Goal: Information Seeking & Learning: Find specific fact

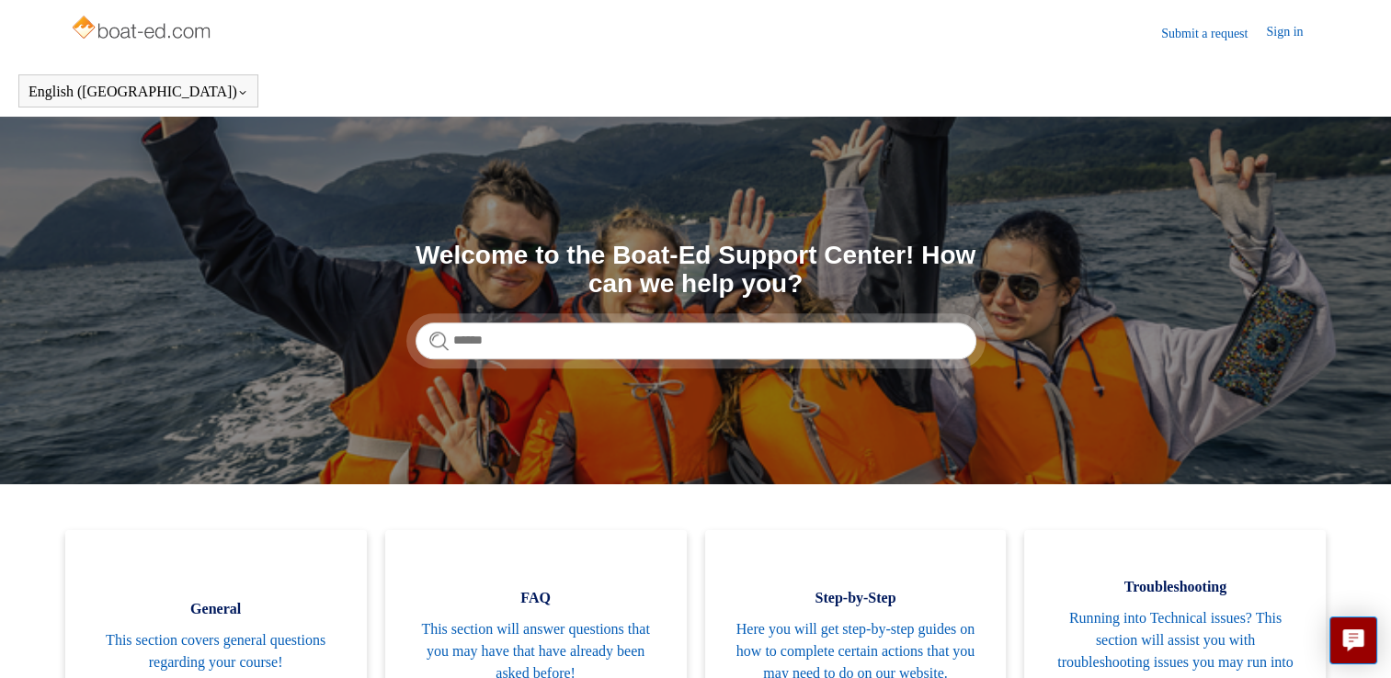
click at [1214, 36] on link "Submit a request" at bounding box center [1213, 33] width 105 height 19
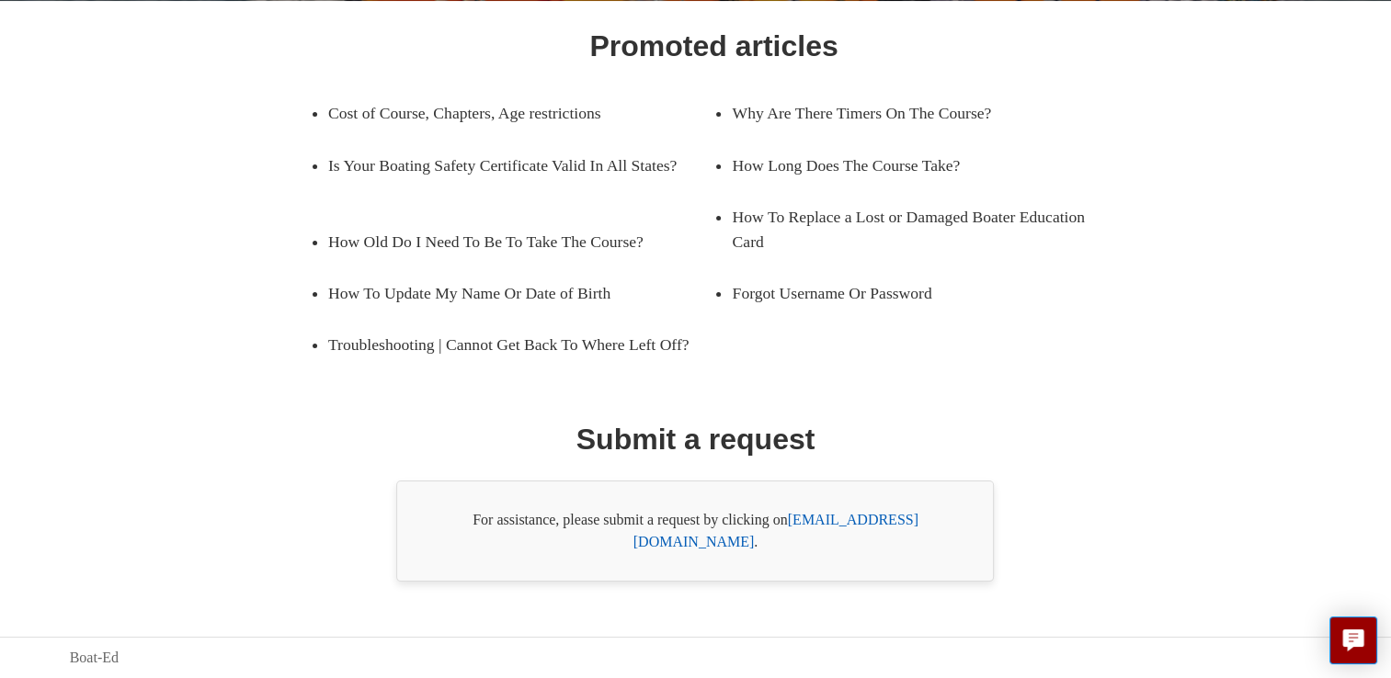
scroll to position [287, 0]
click at [847, 544] on link "support@boat-ed.com" at bounding box center [775, 531] width 285 height 38
click at [838, 544] on link "support@boat-ed.com" at bounding box center [775, 531] width 285 height 38
click at [820, 540] on link "support@boat-ed.com" at bounding box center [775, 531] width 285 height 38
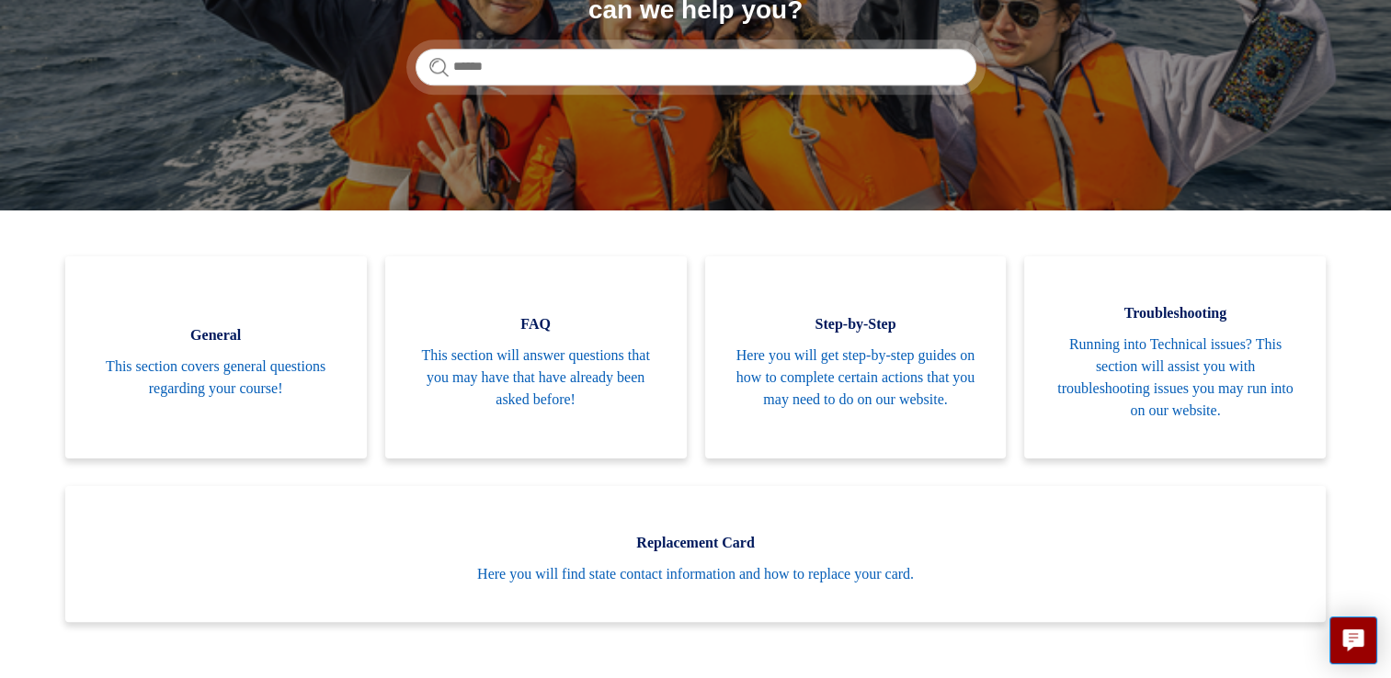
scroll to position [279, 0]
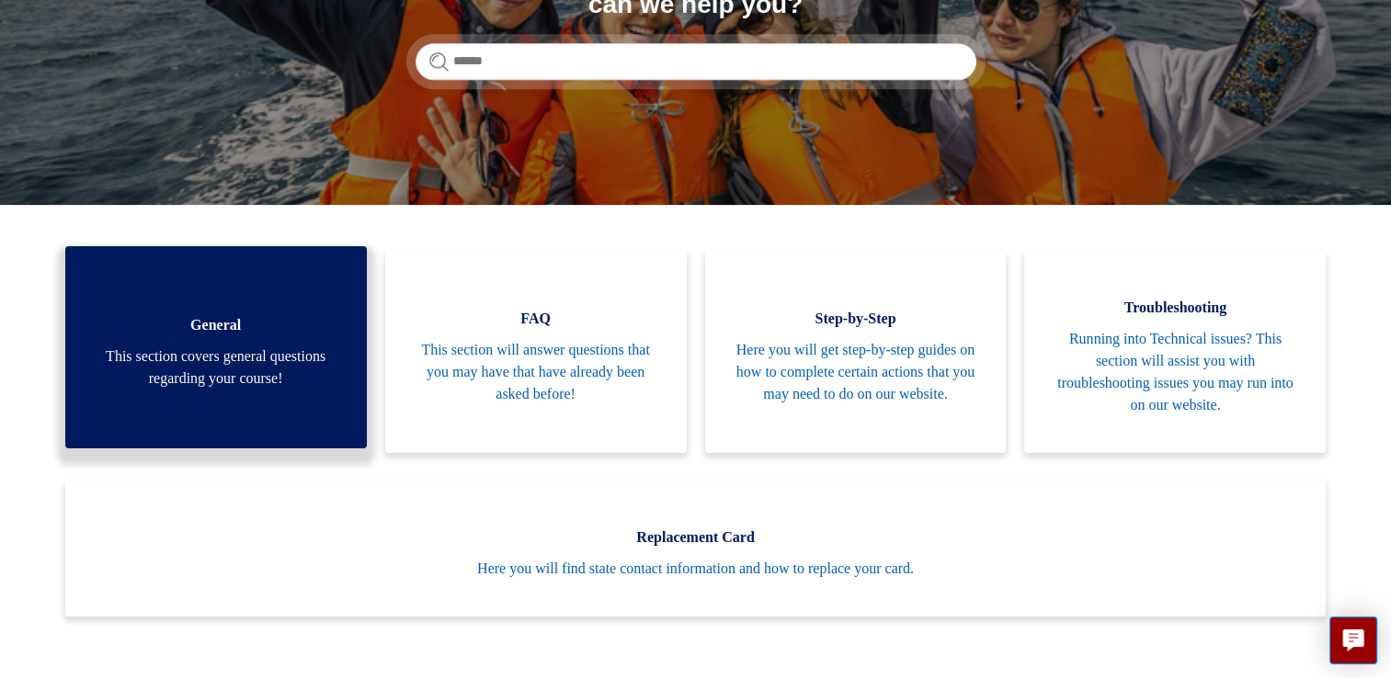
click at [236, 331] on span "General" at bounding box center [216, 325] width 246 height 22
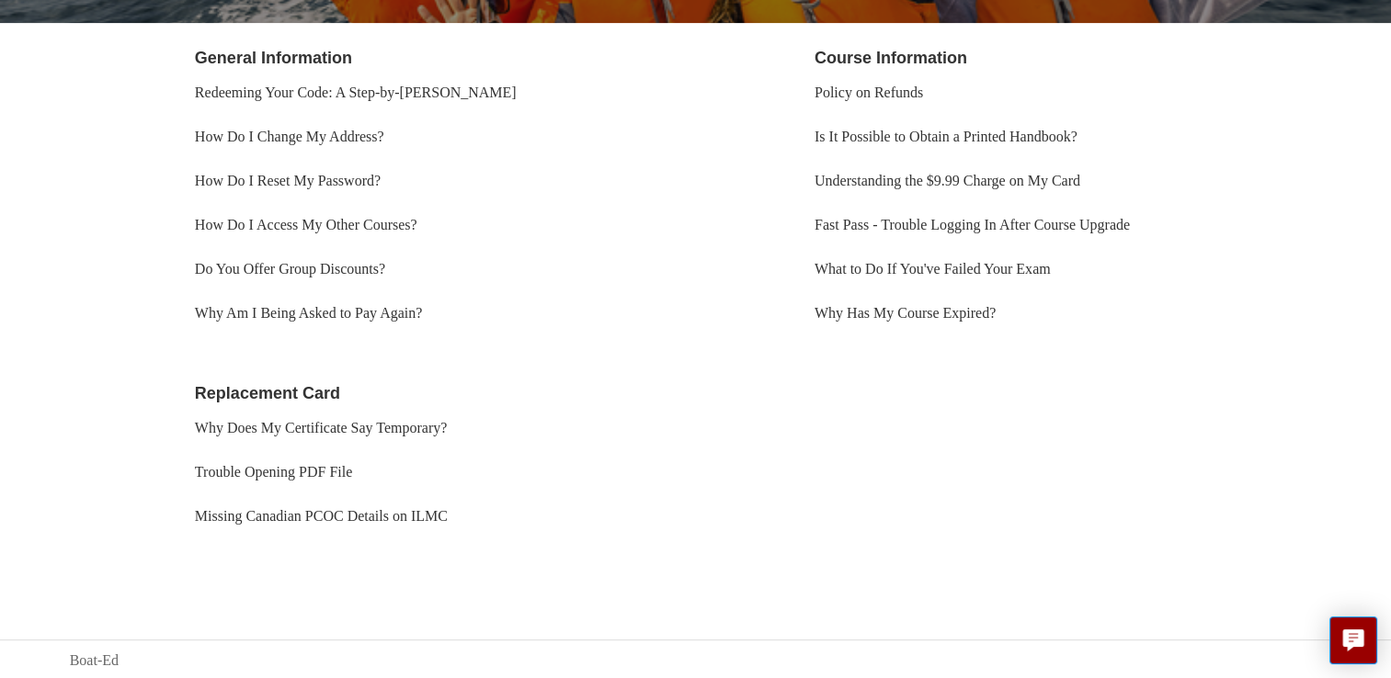
scroll to position [359, 0]
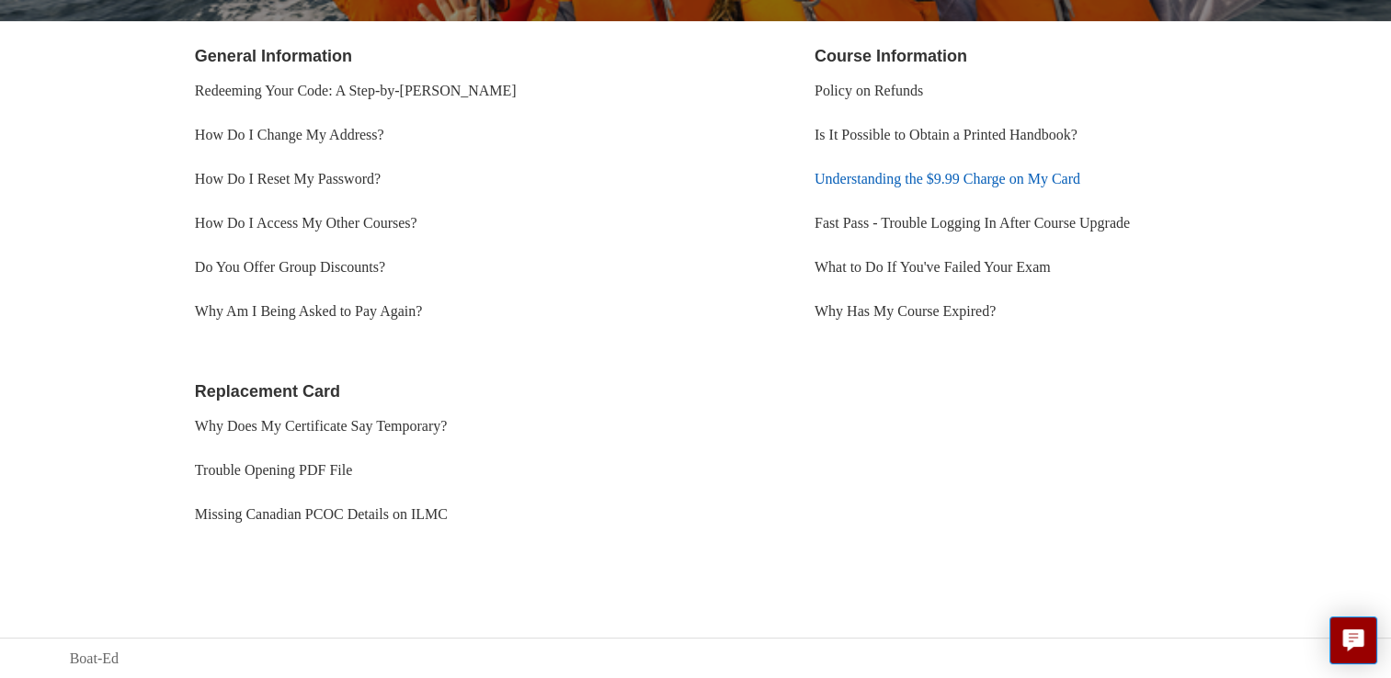
click at [935, 175] on link "Understanding the $9.99 Charge on My Card" at bounding box center [948, 179] width 266 height 16
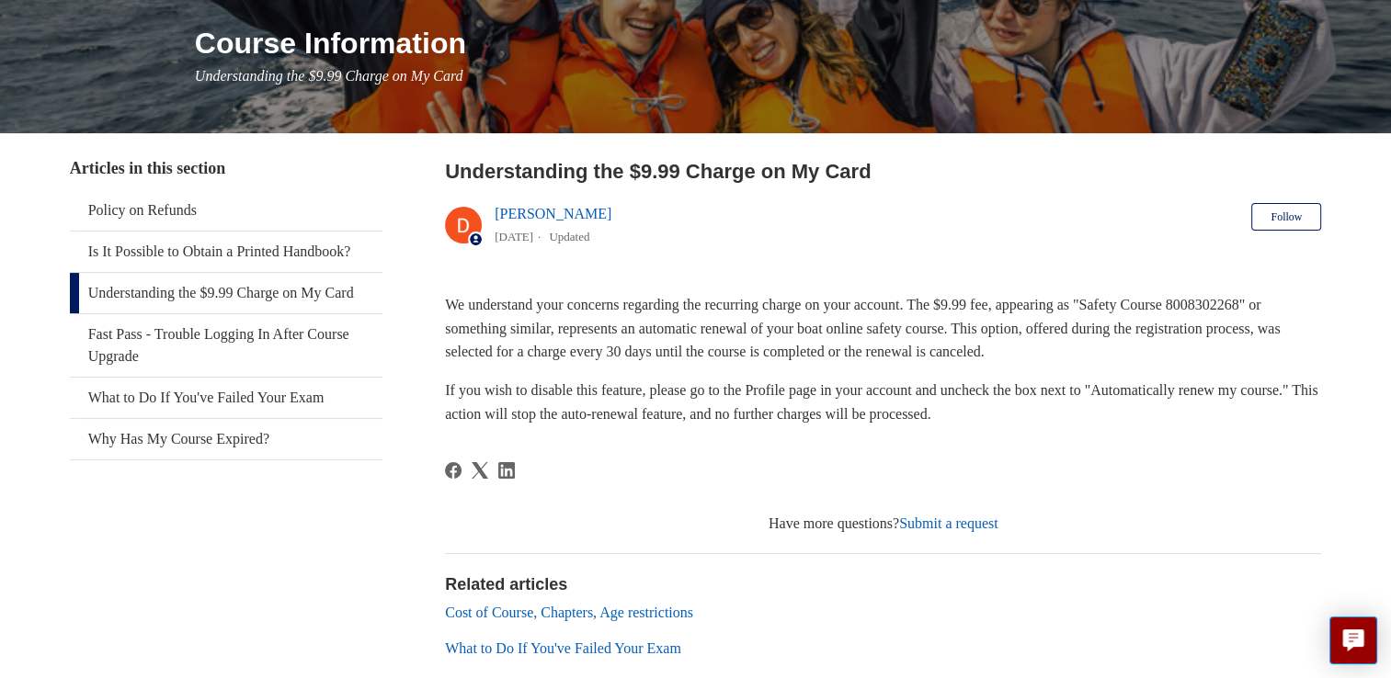
scroll to position [228, 0]
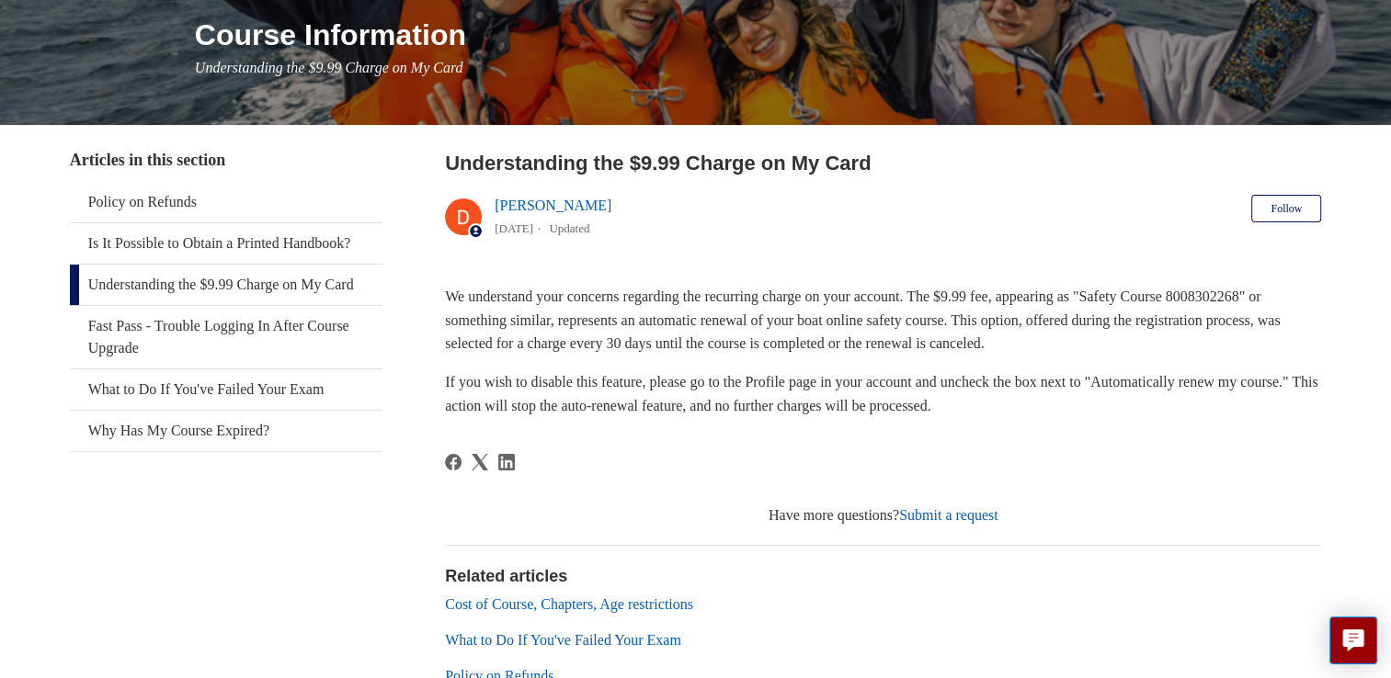
click at [993, 515] on link "Submit a request" at bounding box center [948, 515] width 99 height 16
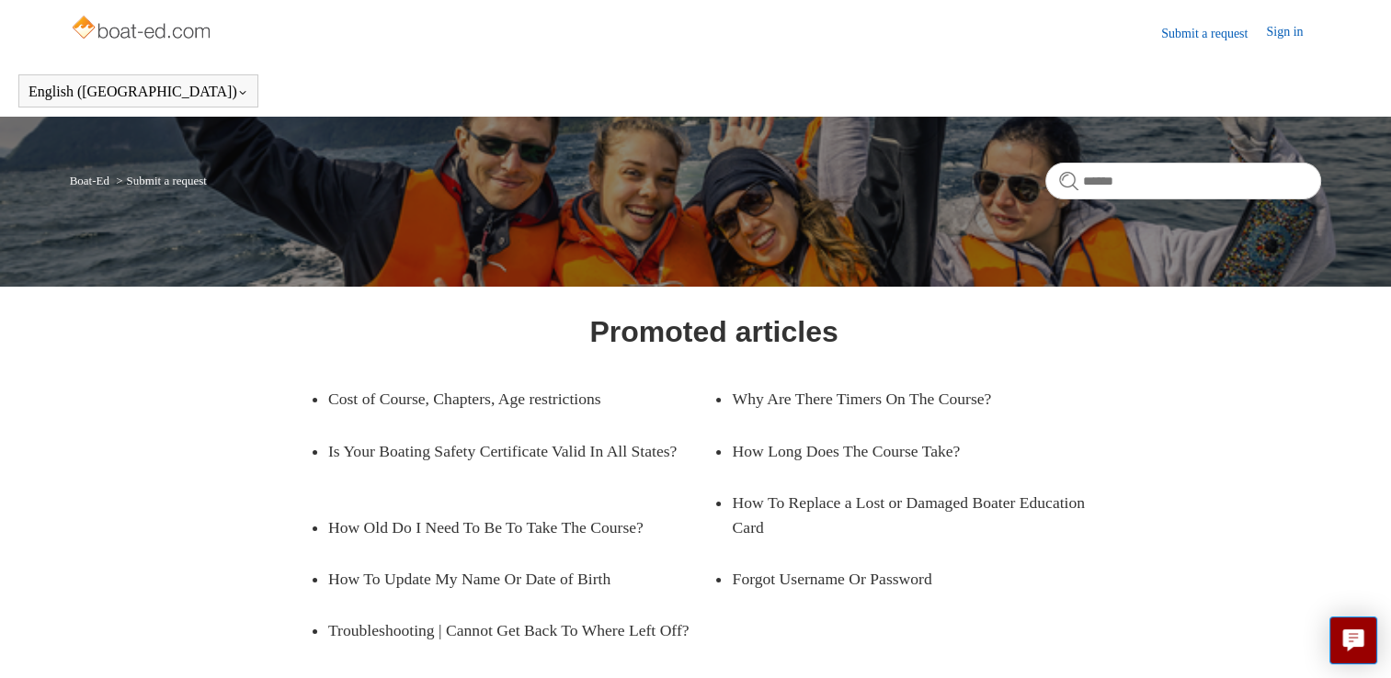
drag, startPoint x: 1397, startPoint y: 248, endPoint x: 1254, endPoint y: 470, distance: 263.9
click at [1254, 470] on div "Promoted articles Cost of Course, Chapters, Age restrictions Why Are There Time…" at bounding box center [695, 589] width 1127 height 558
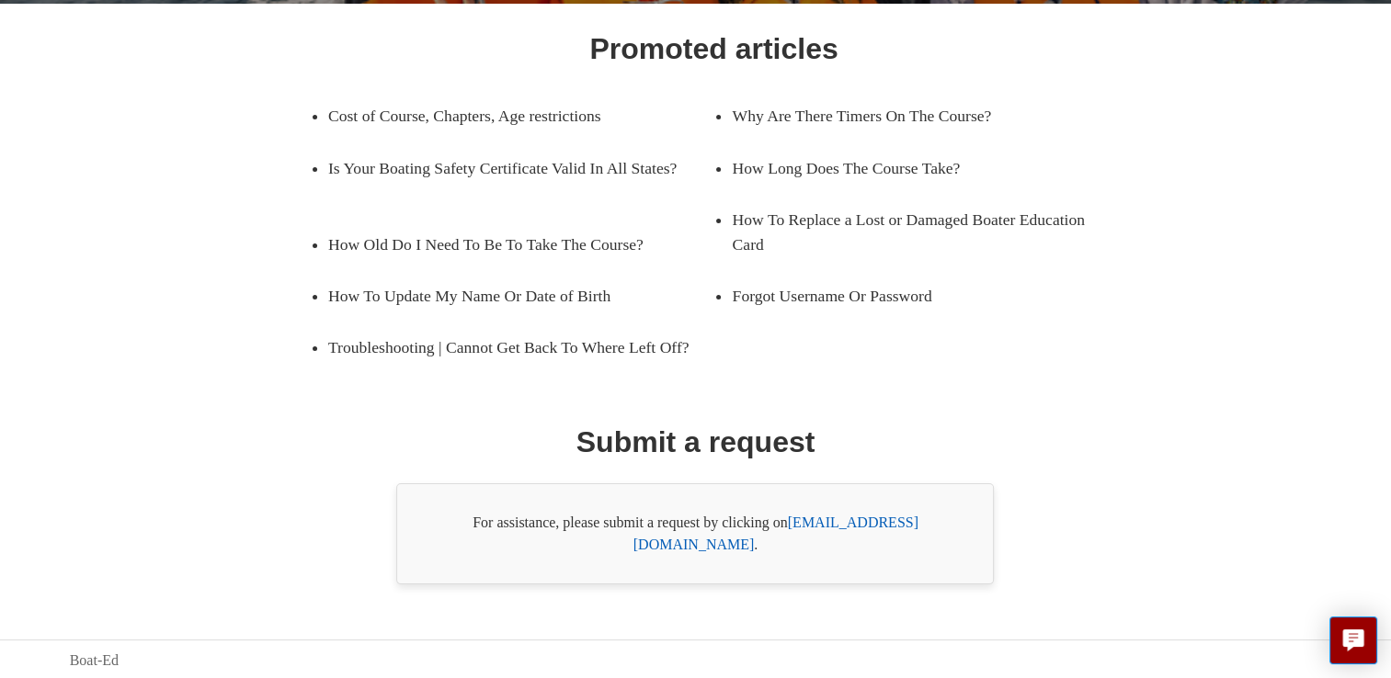
scroll to position [285, 0]
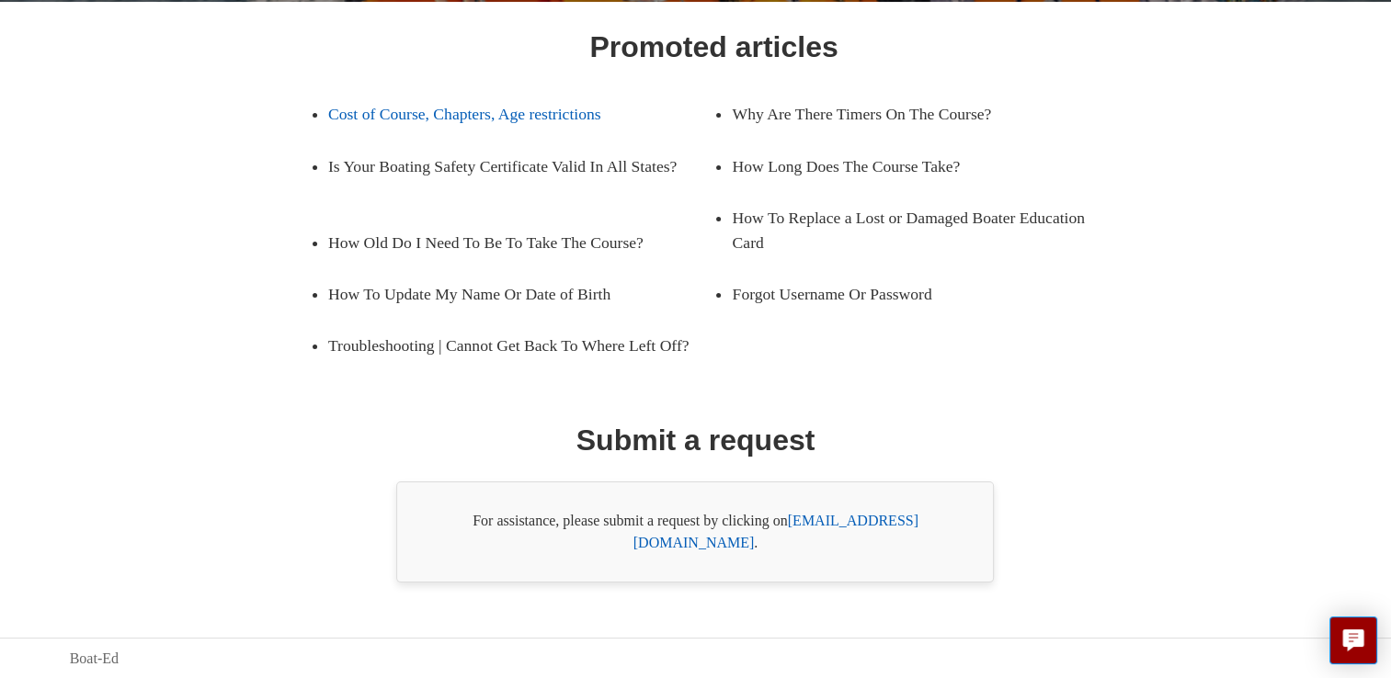
click at [547, 111] on link "Cost of Course, Chapters, Age restrictions" at bounding box center [507, 113] width 359 height 51
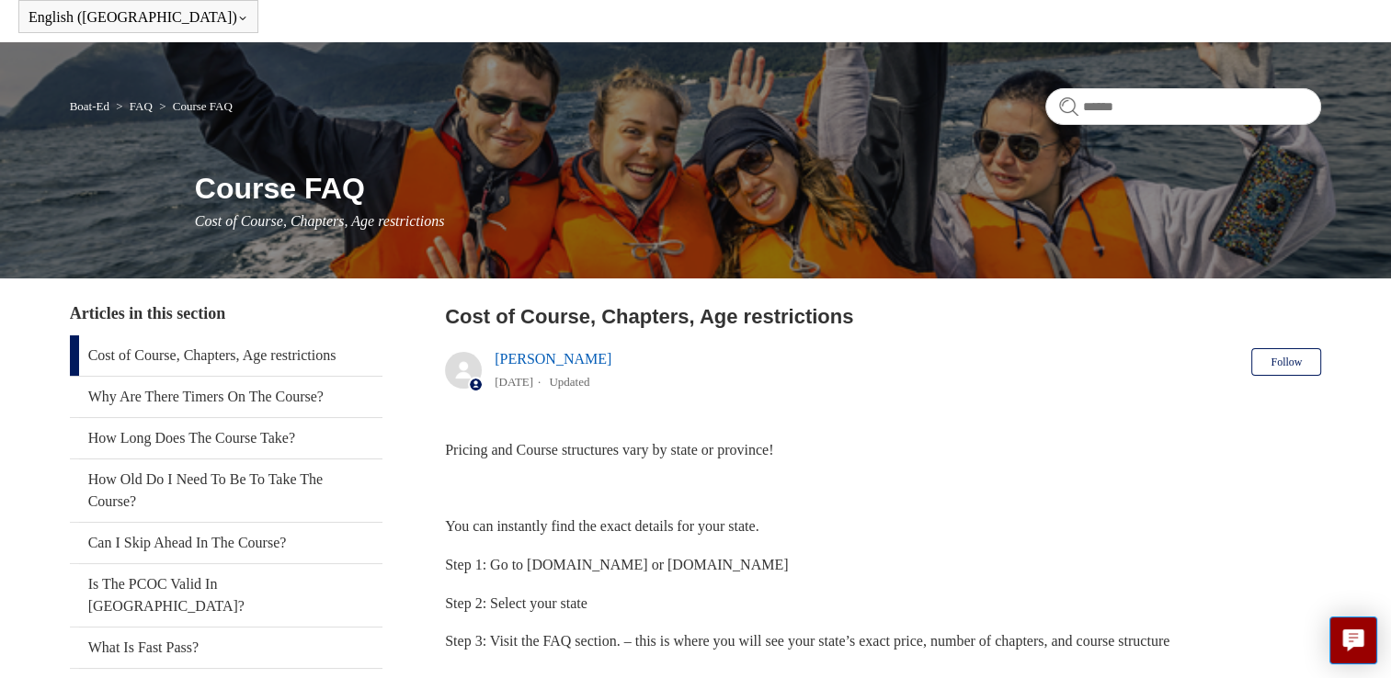
scroll to position [65, 0]
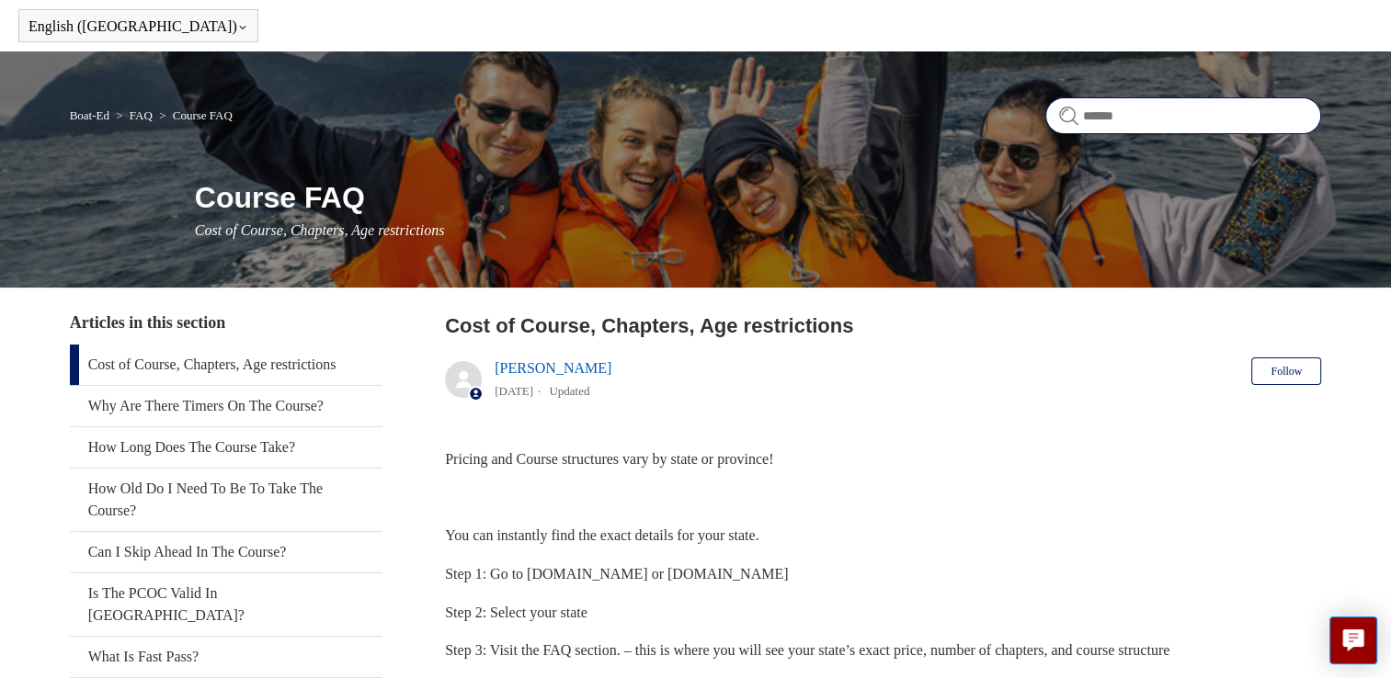
click at [1129, 114] on input "Search" at bounding box center [1183, 115] width 276 height 37
drag, startPoint x: 1129, startPoint y: 114, endPoint x: 879, endPoint y: 419, distance: 394.6
click at [879, 419] on article "Cost of Course, Chapters, Age restrictions Liem Nguyen 5 months ago Updated Fol…" at bounding box center [883, 674] width 876 height 726
click at [1097, 123] on input "Search" at bounding box center [1183, 115] width 276 height 37
type input "******"
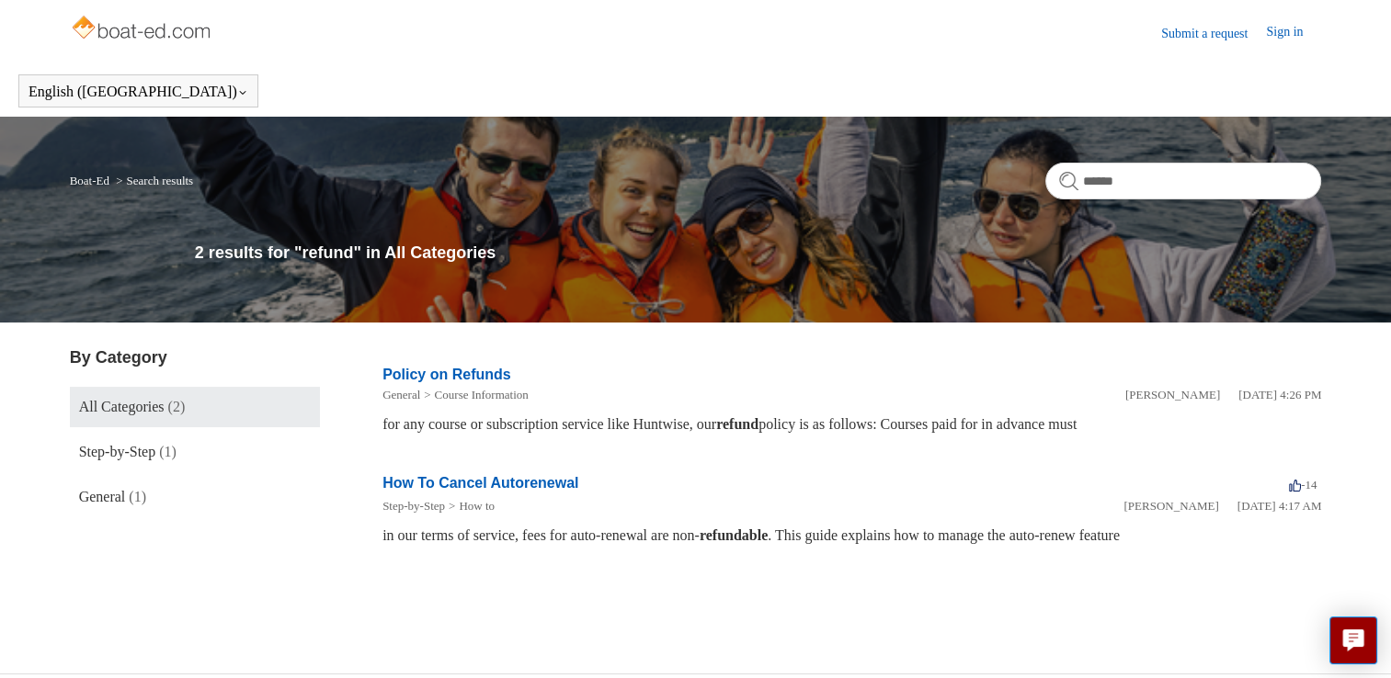
click at [466, 378] on link "Policy on Refunds" at bounding box center [446, 375] width 129 height 16
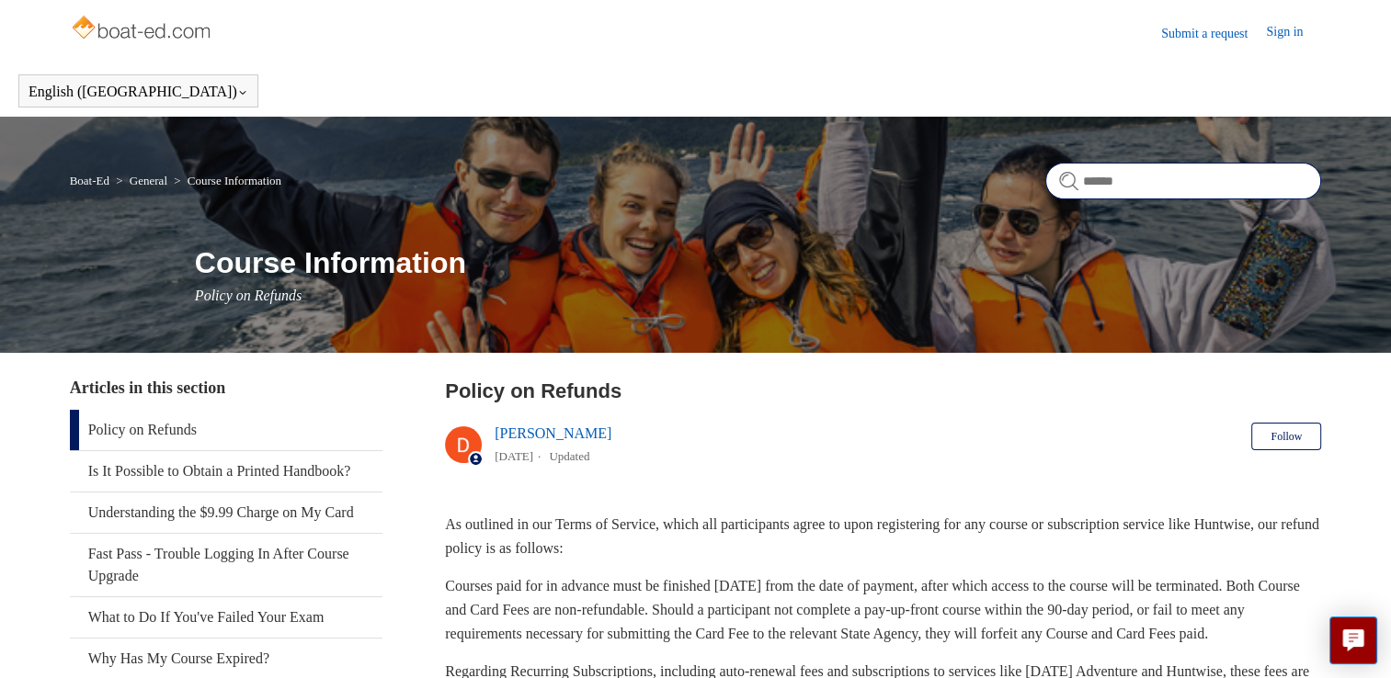
click at [1124, 183] on input "Search" at bounding box center [1183, 181] width 276 height 37
type input "*******"
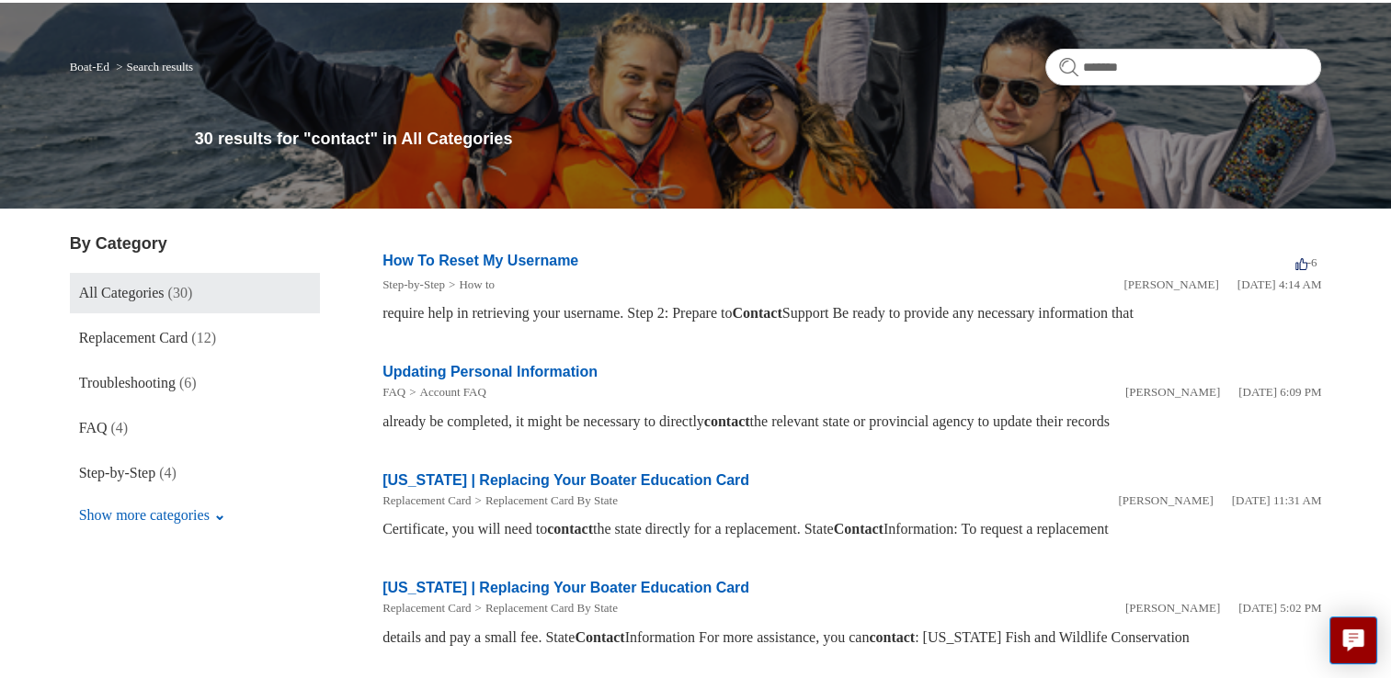
scroll to position [115, 0]
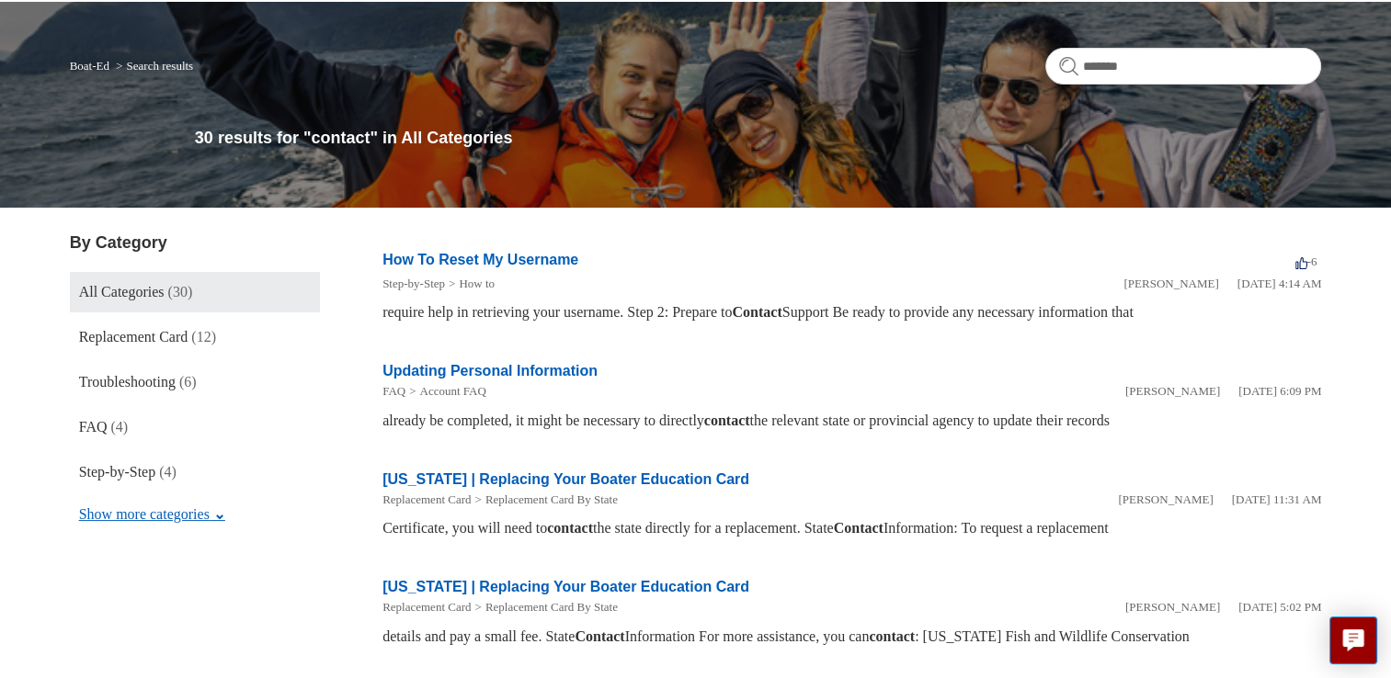
click at [157, 519] on button "Show more categories" at bounding box center [152, 514] width 165 height 35
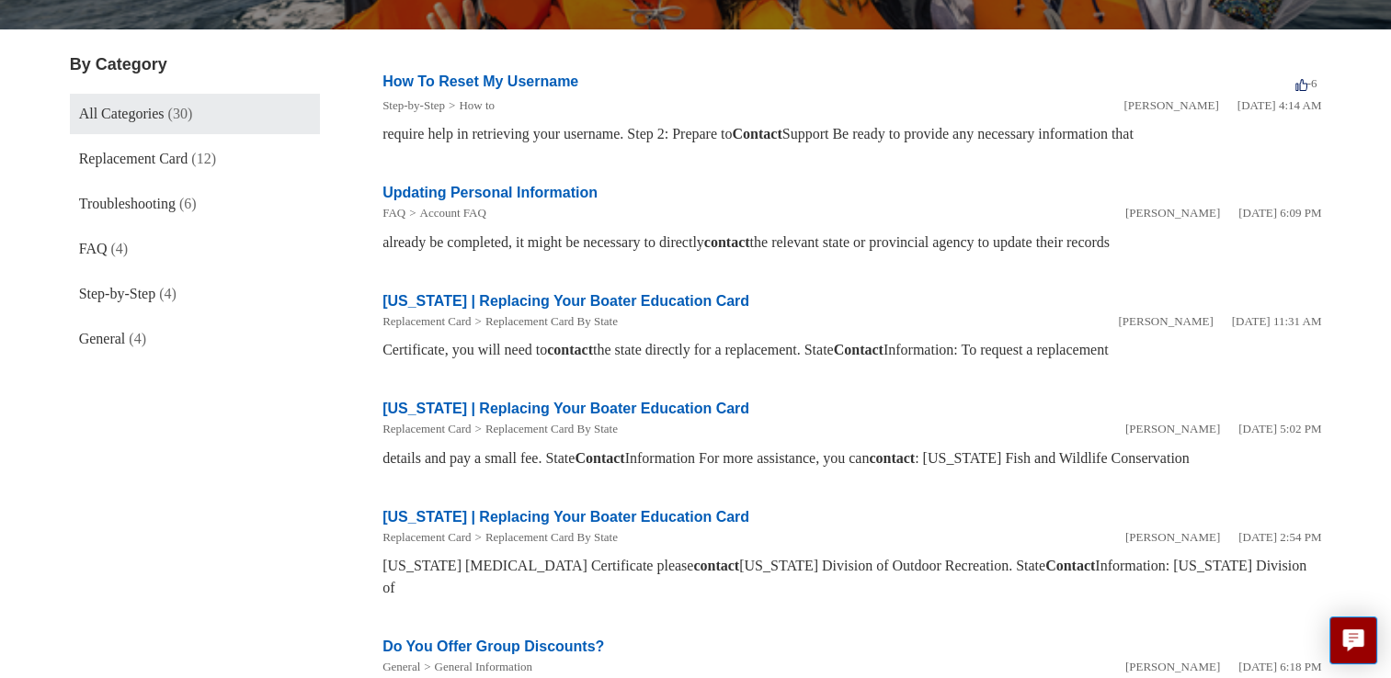
click at [316, 527] on aside "By Category All Categories (30) Replacement Card (12) Troubleshooting (6) FAQ (…" at bounding box center [195, 610] width 250 height 1117
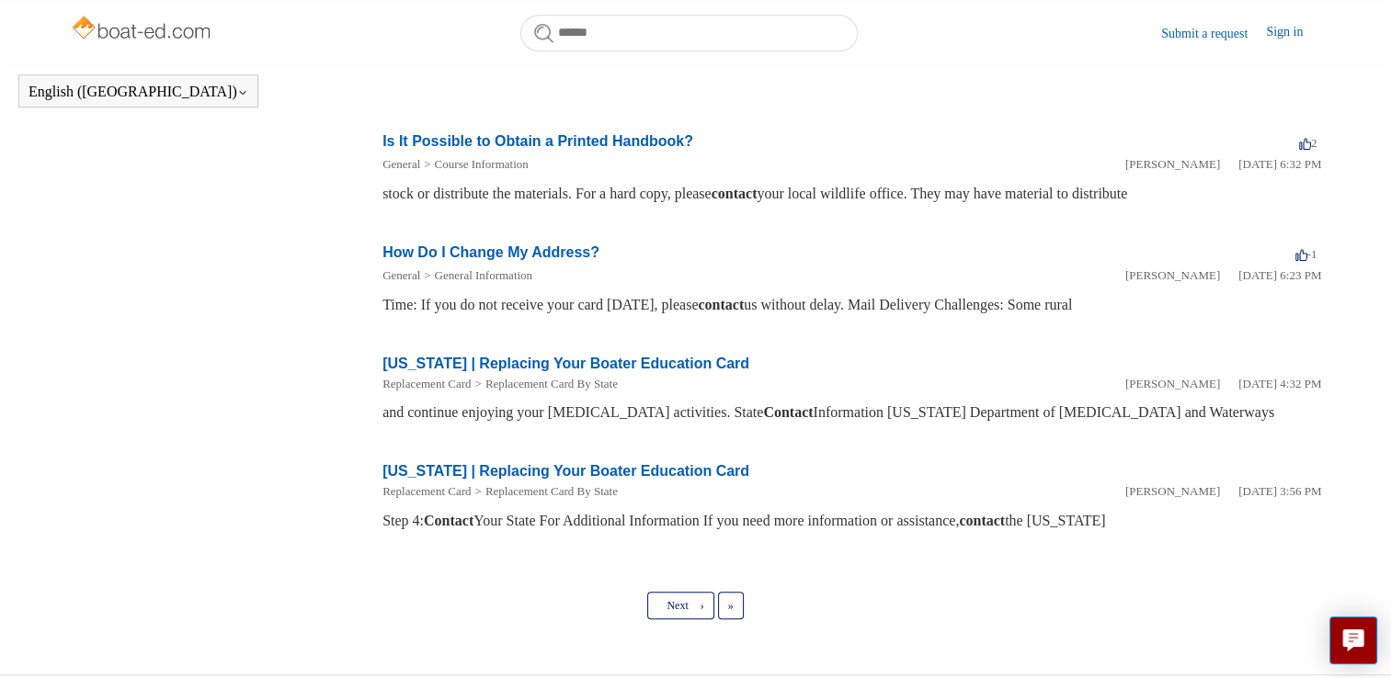
scroll to position [870, 0]
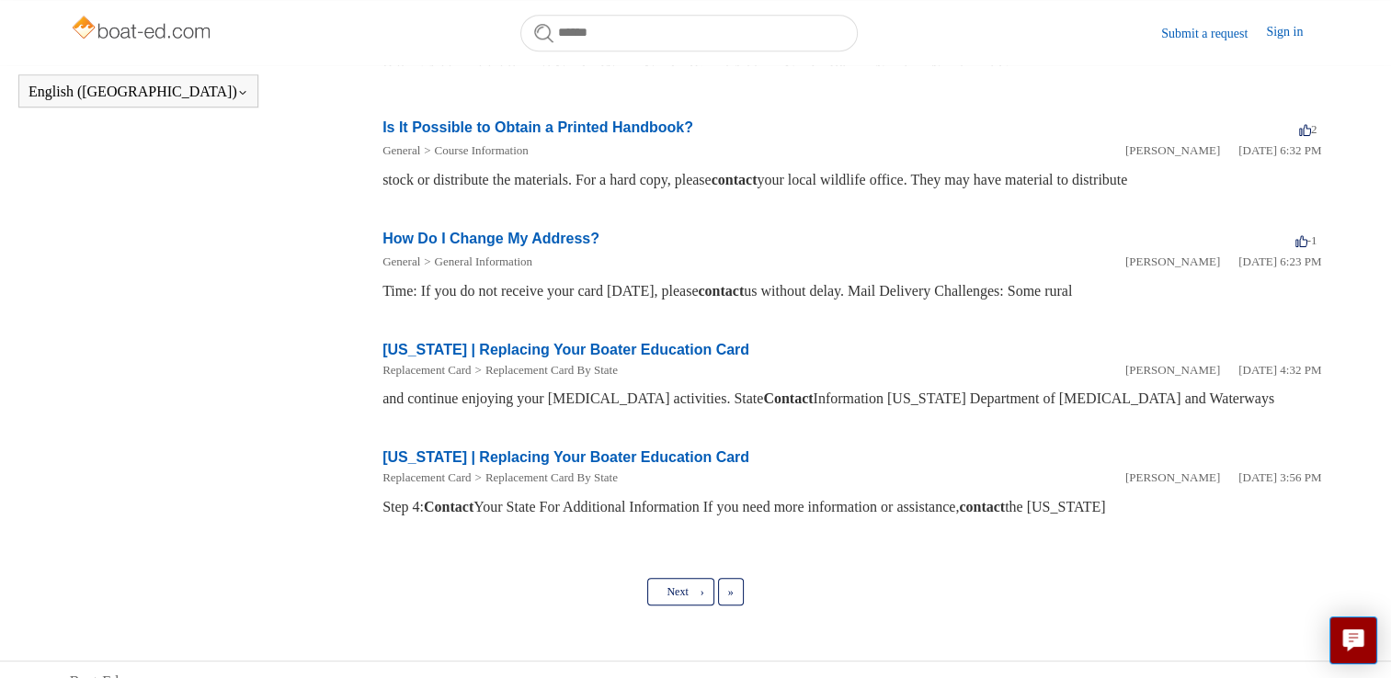
click at [660, 579] on link "Next ›" at bounding box center [680, 592] width 66 height 28
